Goal: Task Accomplishment & Management: Use online tool/utility

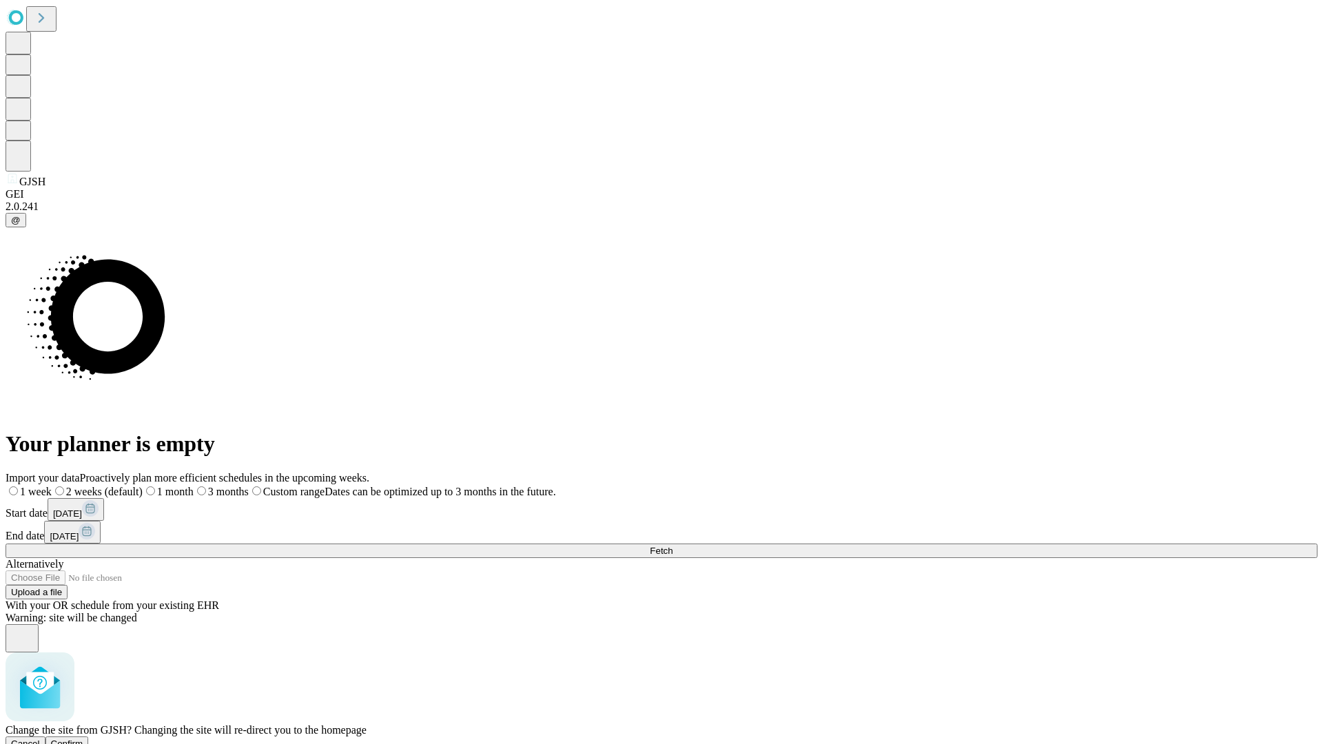
click at [83, 739] on span "Confirm" at bounding box center [67, 744] width 32 height 10
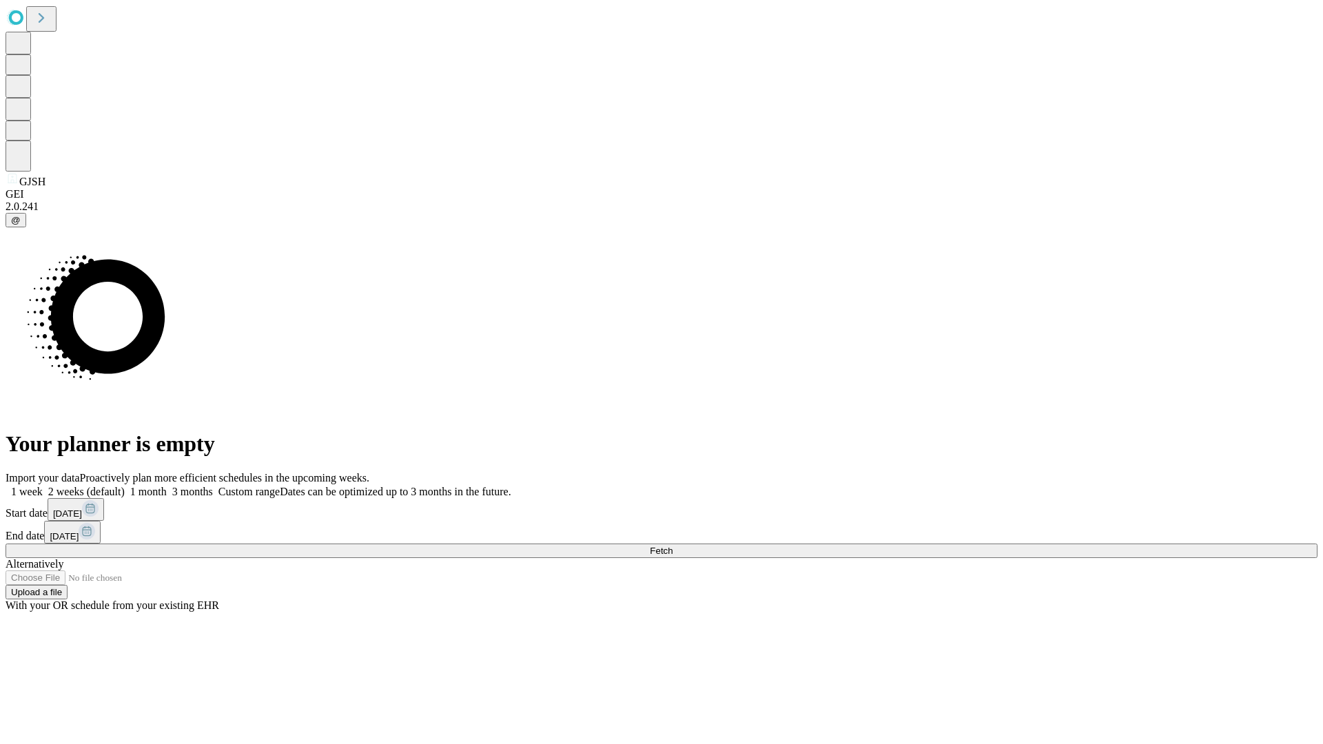
click at [167, 486] on label "1 month" at bounding box center [146, 492] width 42 height 12
click at [672, 546] on span "Fetch" at bounding box center [661, 551] width 23 height 10
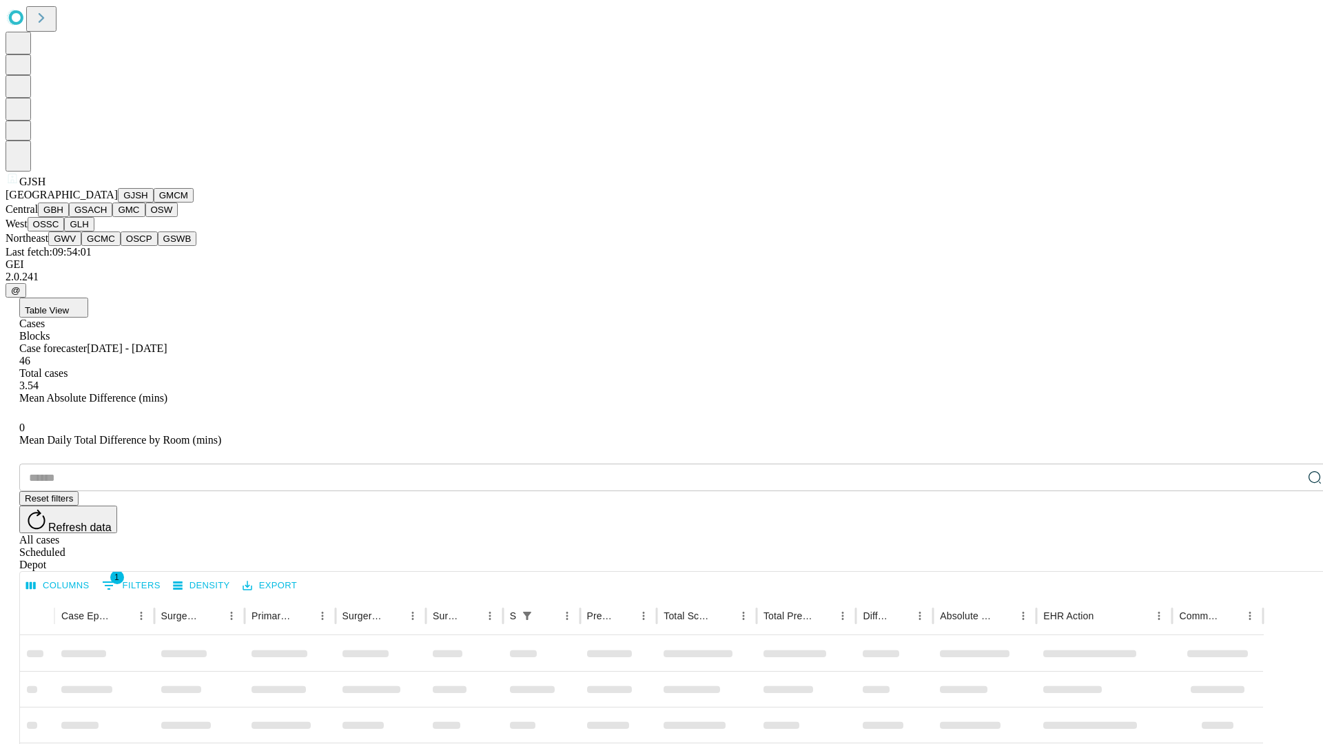
click at [154, 203] on button "GMCM" at bounding box center [174, 195] width 40 height 14
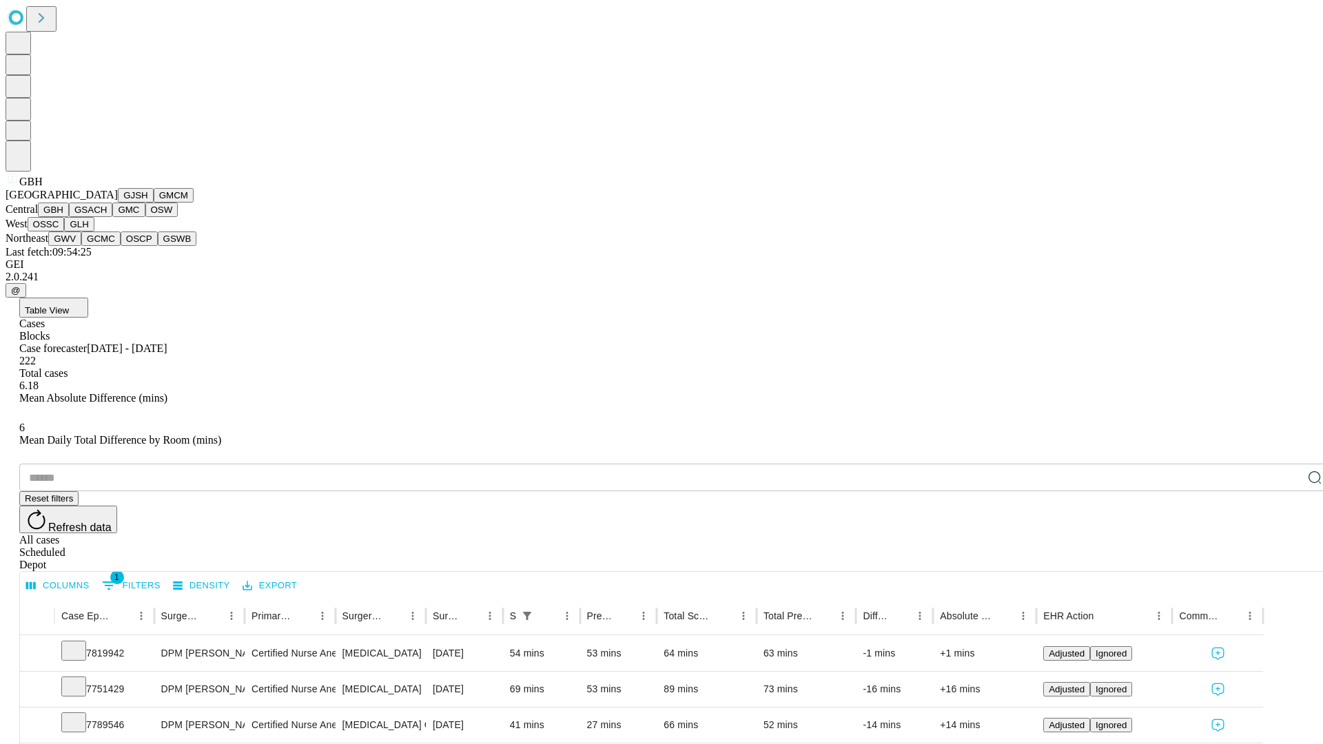
click at [107, 217] on button "GSACH" at bounding box center [90, 210] width 43 height 14
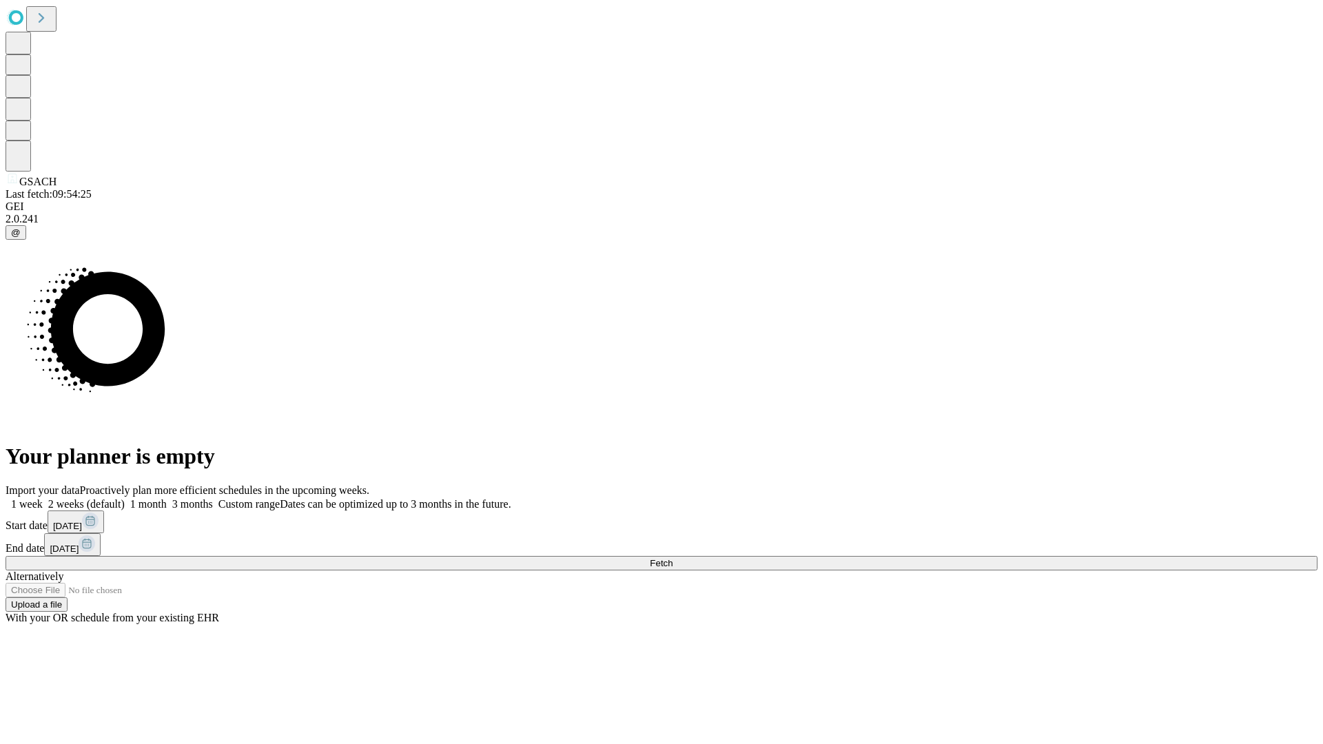
click at [167, 498] on label "1 month" at bounding box center [146, 504] width 42 height 12
click at [672, 558] on span "Fetch" at bounding box center [661, 563] width 23 height 10
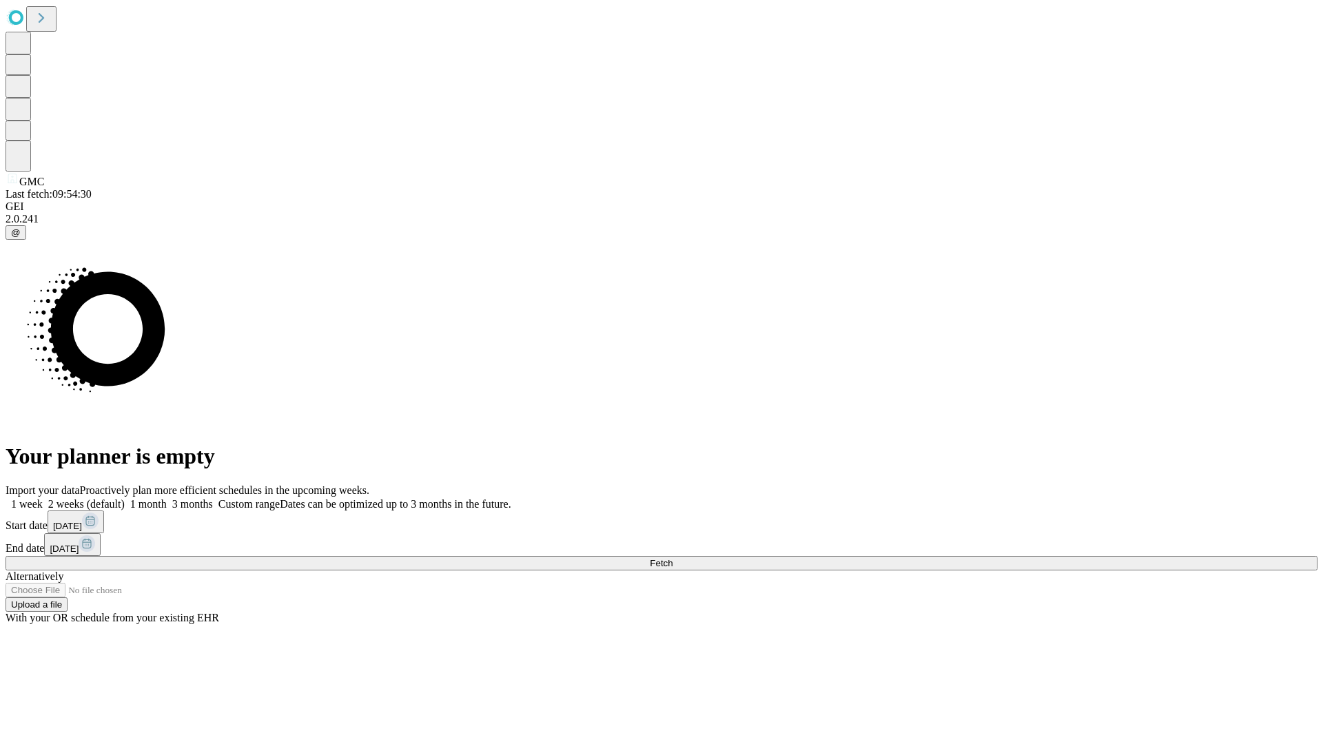
click at [167, 498] on label "1 month" at bounding box center [146, 504] width 42 height 12
click at [672, 558] on span "Fetch" at bounding box center [661, 563] width 23 height 10
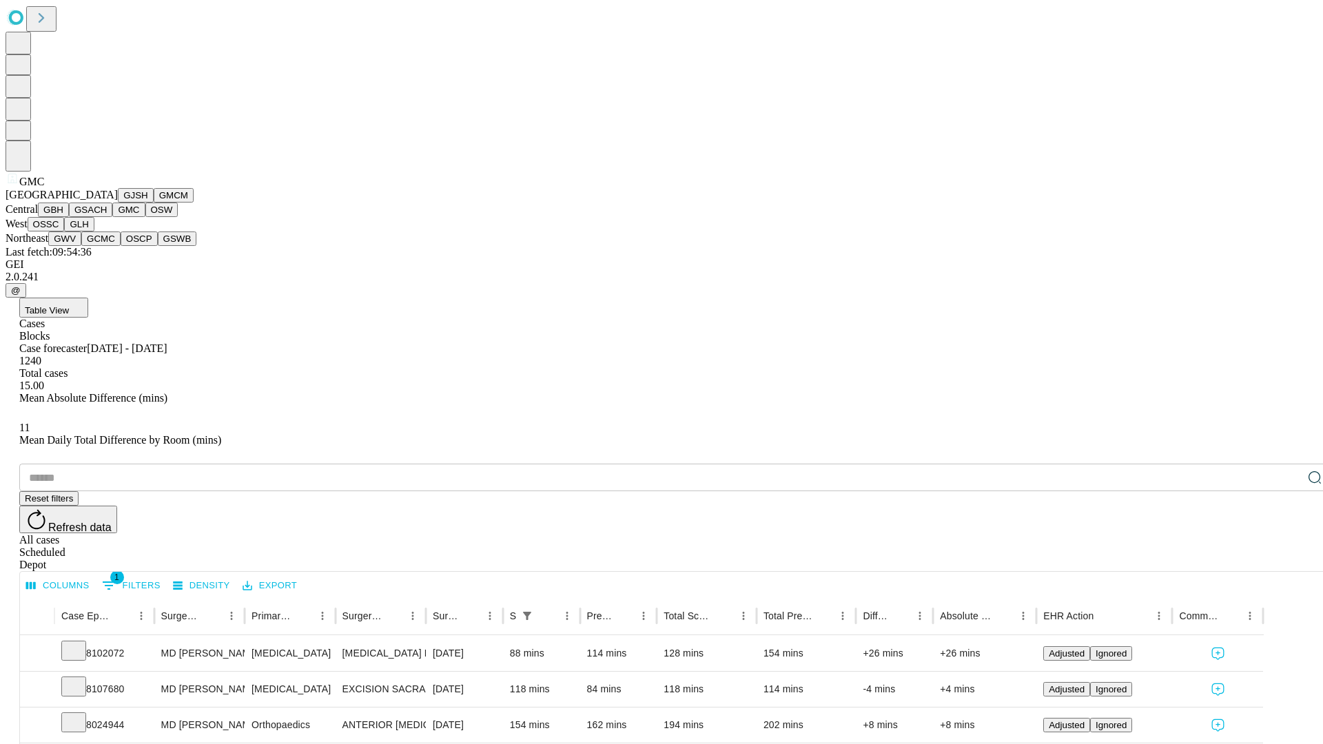
click at [145, 217] on button "OSW" at bounding box center [161, 210] width 33 height 14
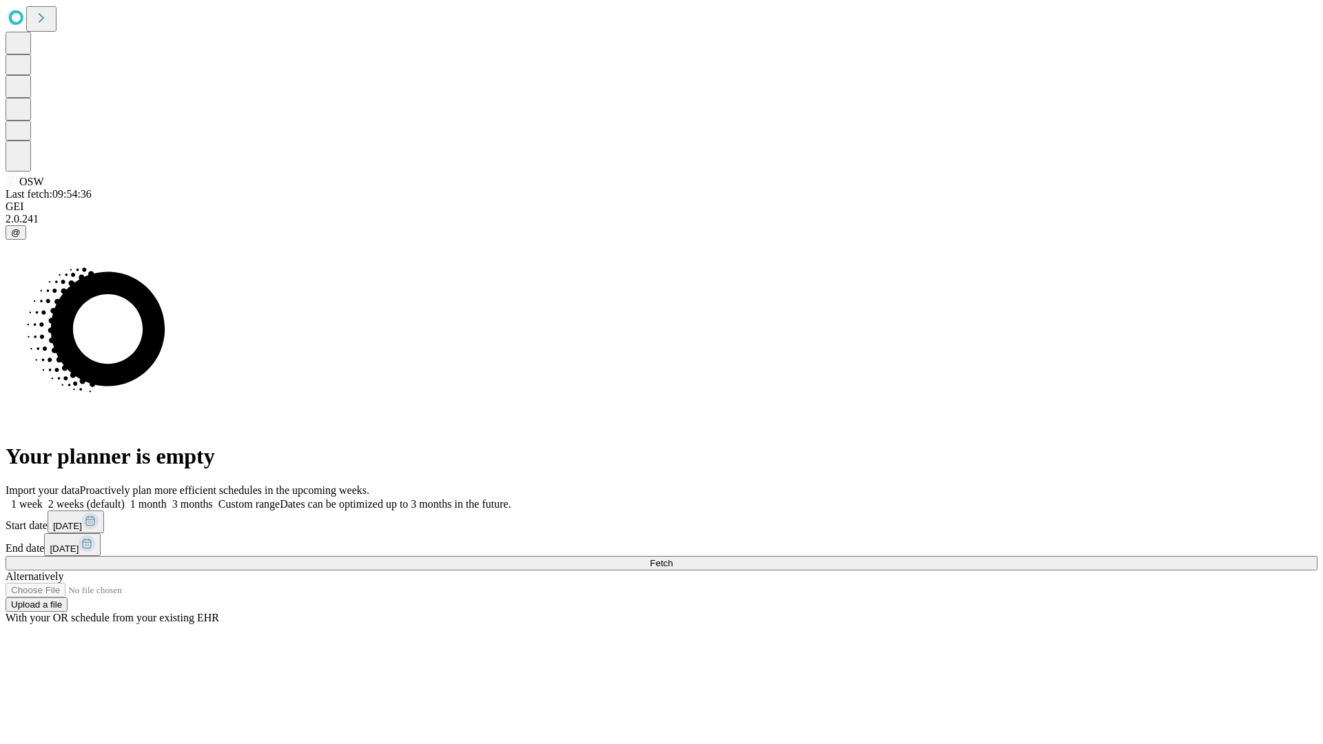
click at [167, 498] on label "1 month" at bounding box center [146, 504] width 42 height 12
click at [672, 558] on span "Fetch" at bounding box center [661, 563] width 23 height 10
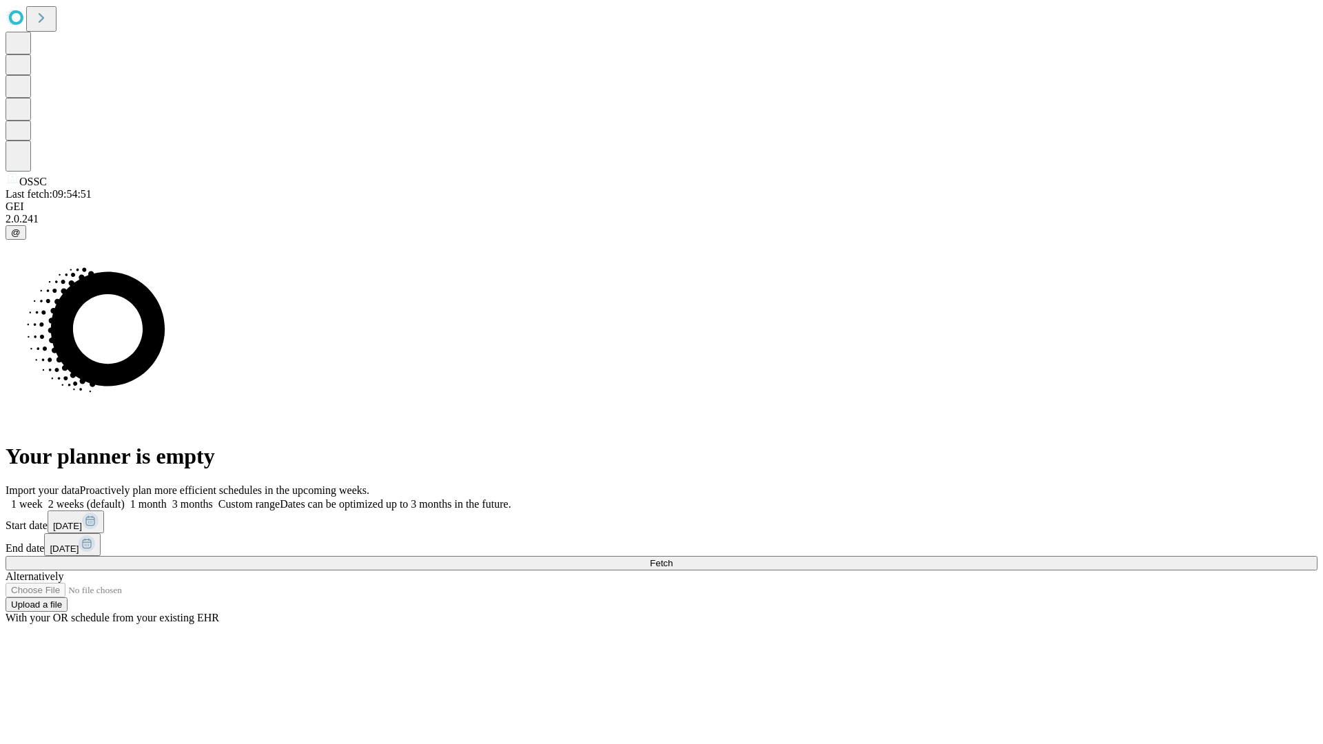
click at [672, 558] on span "Fetch" at bounding box center [661, 563] width 23 height 10
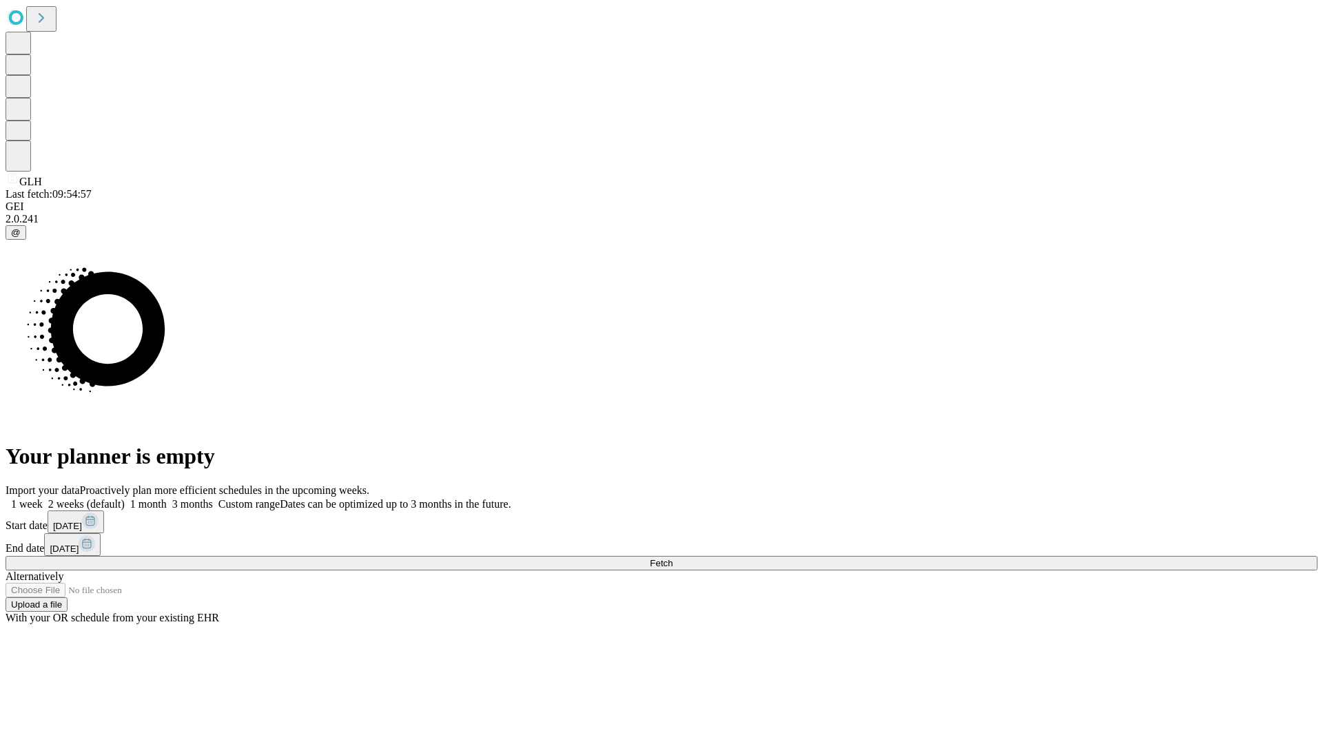
click at [167, 498] on label "1 month" at bounding box center [146, 504] width 42 height 12
click at [672, 558] on span "Fetch" at bounding box center [661, 563] width 23 height 10
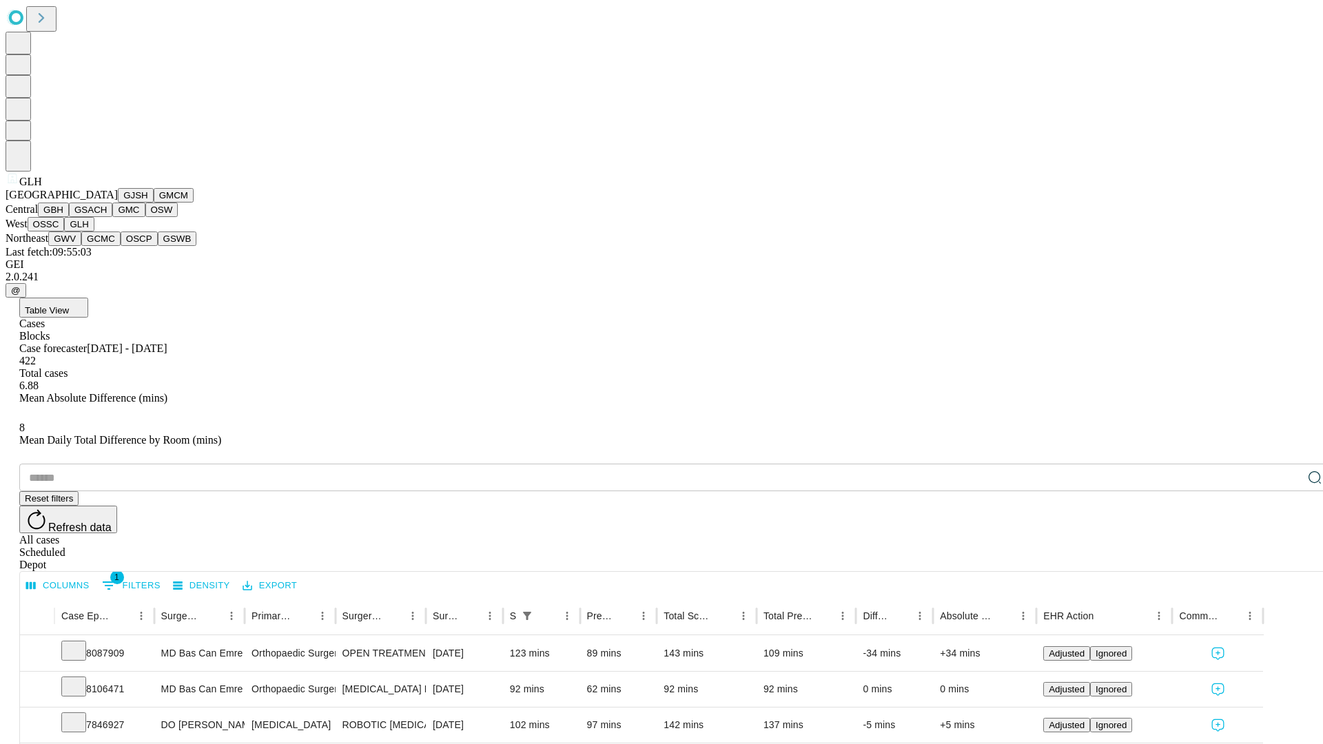
click at [81, 246] on button "GWV" at bounding box center [64, 239] width 33 height 14
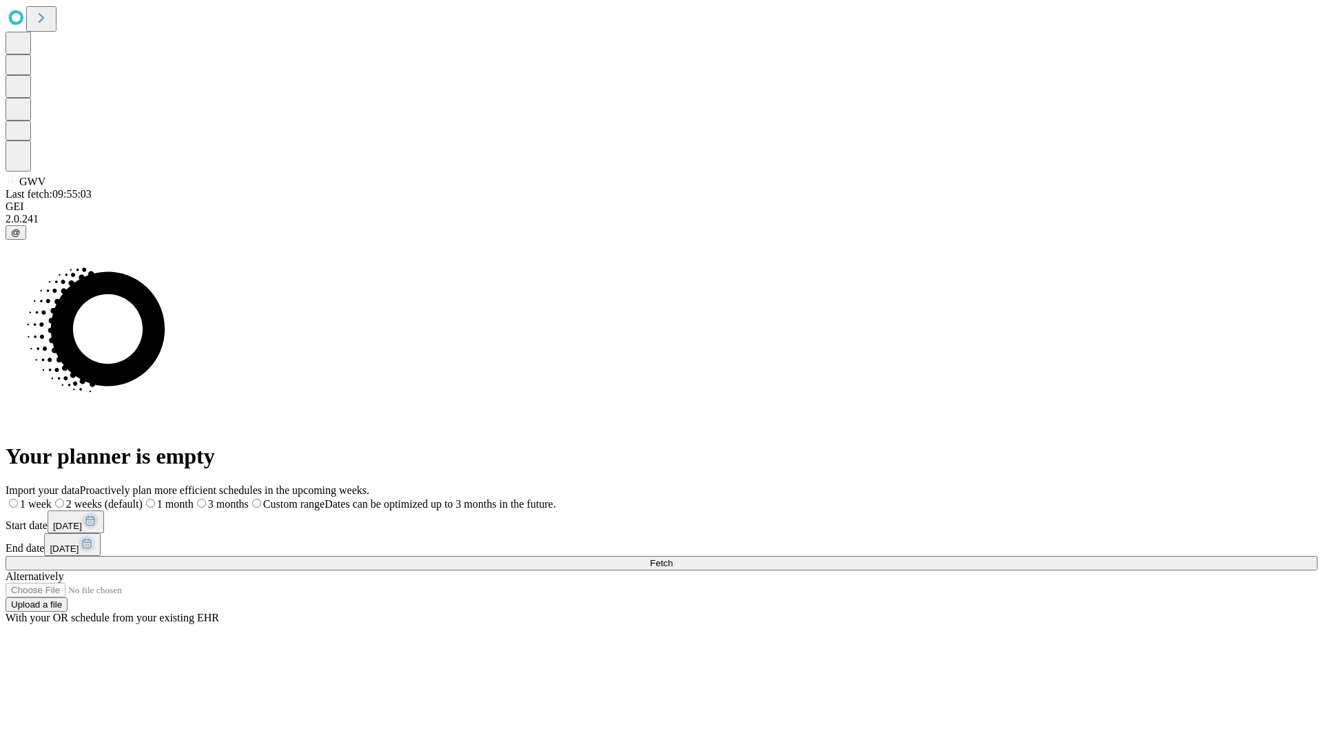
click at [194, 498] on label "1 month" at bounding box center [168, 504] width 51 height 12
click at [672, 558] on span "Fetch" at bounding box center [661, 563] width 23 height 10
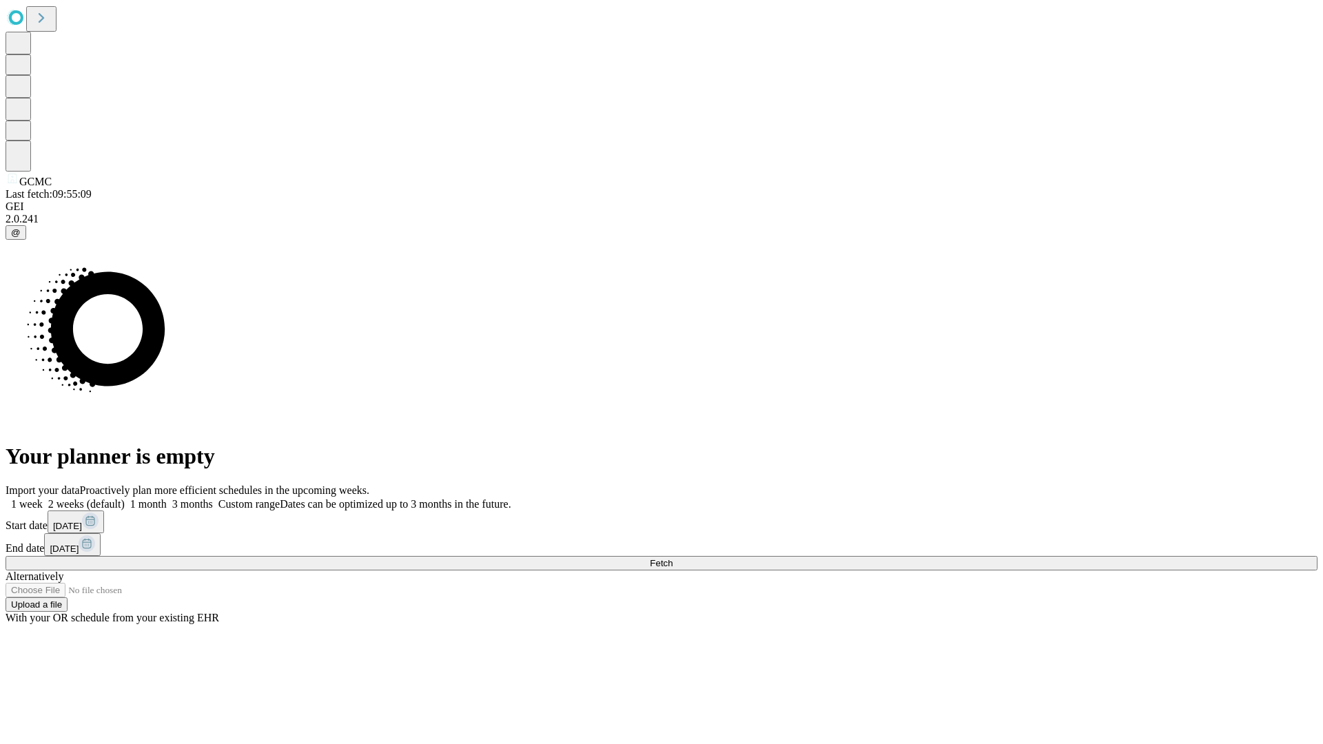
click at [672, 558] on span "Fetch" at bounding box center [661, 563] width 23 height 10
